Goal: Transaction & Acquisition: Obtain resource

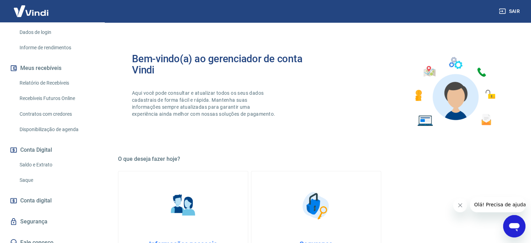
scroll to position [129, 0]
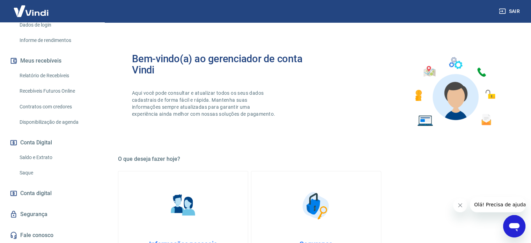
click at [43, 172] on link "Saque" at bounding box center [56, 173] width 79 height 14
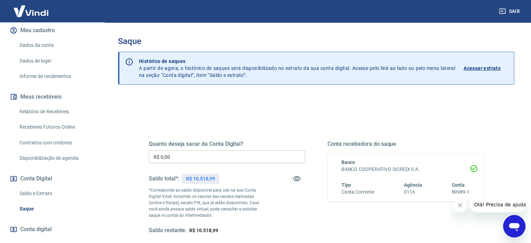
scroll to position [129, 0]
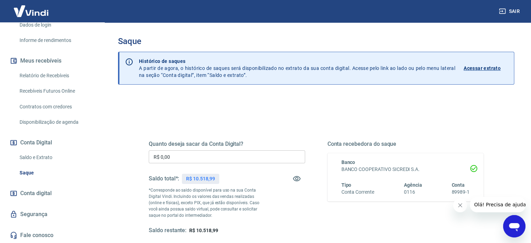
click at [183, 159] on input "R$ 0,00" at bounding box center [227, 156] width 157 height 13
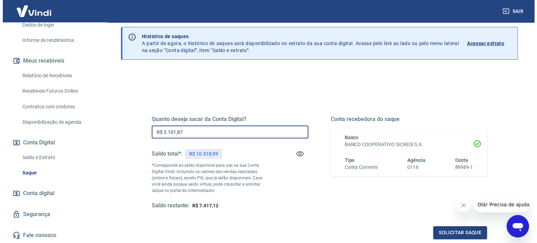
scroll to position [70, 0]
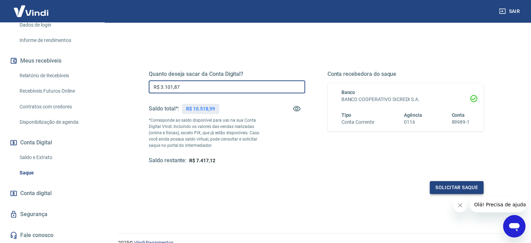
click at [461, 186] on button "Solicitar saque" at bounding box center [457, 187] width 54 height 13
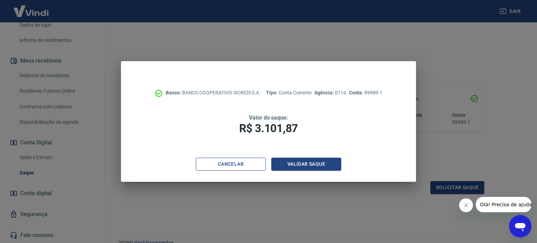
click at [244, 163] on button "Cancelar" at bounding box center [231, 164] width 70 height 13
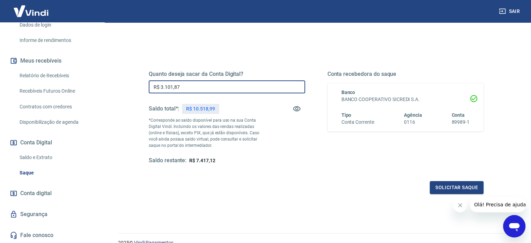
drag, startPoint x: 195, startPoint y: 89, endPoint x: 41, endPoint y: 86, distance: 153.4
click at [41, 86] on div "Sair R [PERSON_NAME] MERG BASTOS [EMAIL_ADDRESS][DOMAIN_NAME] Início Meu cadast…" at bounding box center [265, 51] width 531 height 243
type input "R$ 3.000,00"
click at [452, 187] on button "Solicitar saque" at bounding box center [457, 187] width 54 height 13
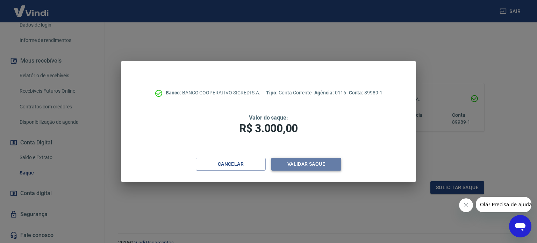
click at [300, 166] on button "Validar saque" at bounding box center [306, 164] width 70 height 13
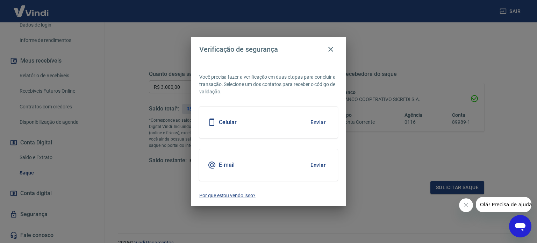
click at [322, 167] on button "Enviar" at bounding box center [317, 165] width 23 height 15
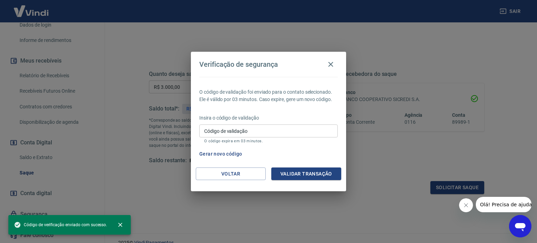
click at [267, 131] on input "Código de validação" at bounding box center [268, 130] width 138 height 13
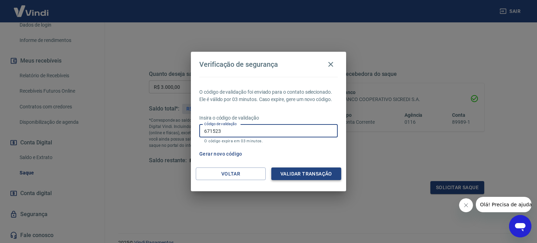
type input "671523"
click at [314, 176] on button "Validar transação" at bounding box center [306, 173] width 70 height 13
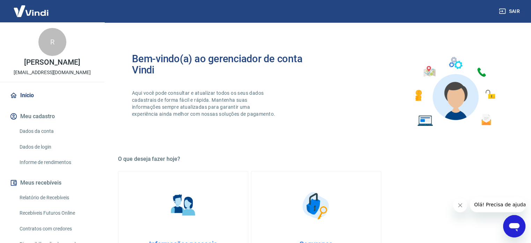
click at [64, 169] on link "Informe de rendimentos" at bounding box center [56, 162] width 79 height 14
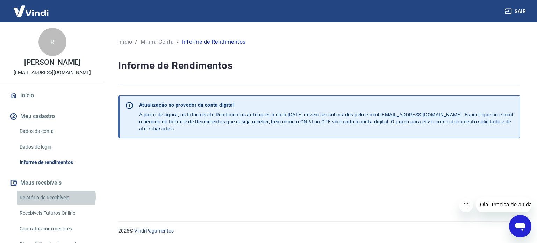
click at [56, 204] on link "Relatório de Recebíveis" at bounding box center [56, 197] width 79 height 14
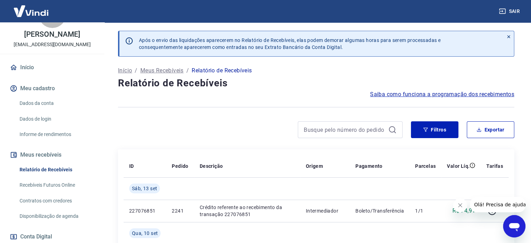
scroll to position [70, 0]
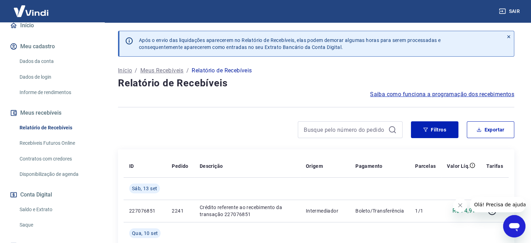
click at [66, 181] on link "Disponibilização de agenda" at bounding box center [56, 174] width 79 height 14
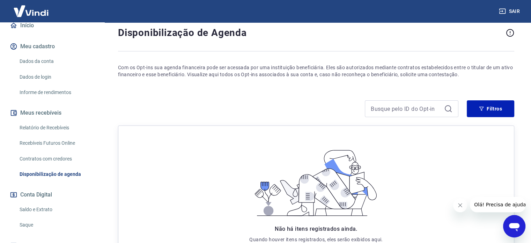
scroll to position [94, 0]
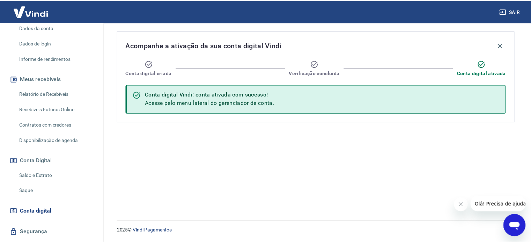
scroll to position [105, 0]
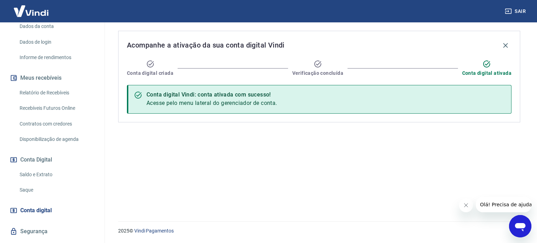
click at [45, 182] on link "Saldo e Extrato" at bounding box center [56, 174] width 79 height 14
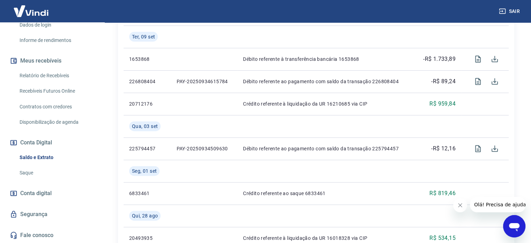
scroll to position [245, 0]
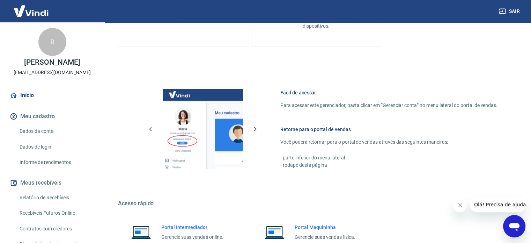
scroll to position [279, 0]
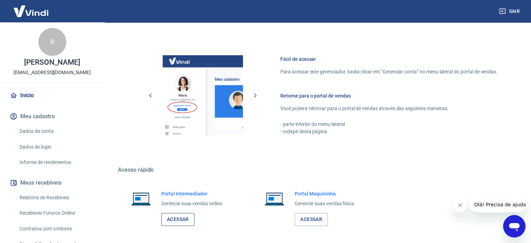
click at [188, 220] on link "Acessar" at bounding box center [177, 219] width 33 height 13
